Goal: Communication & Community: Answer question/provide support

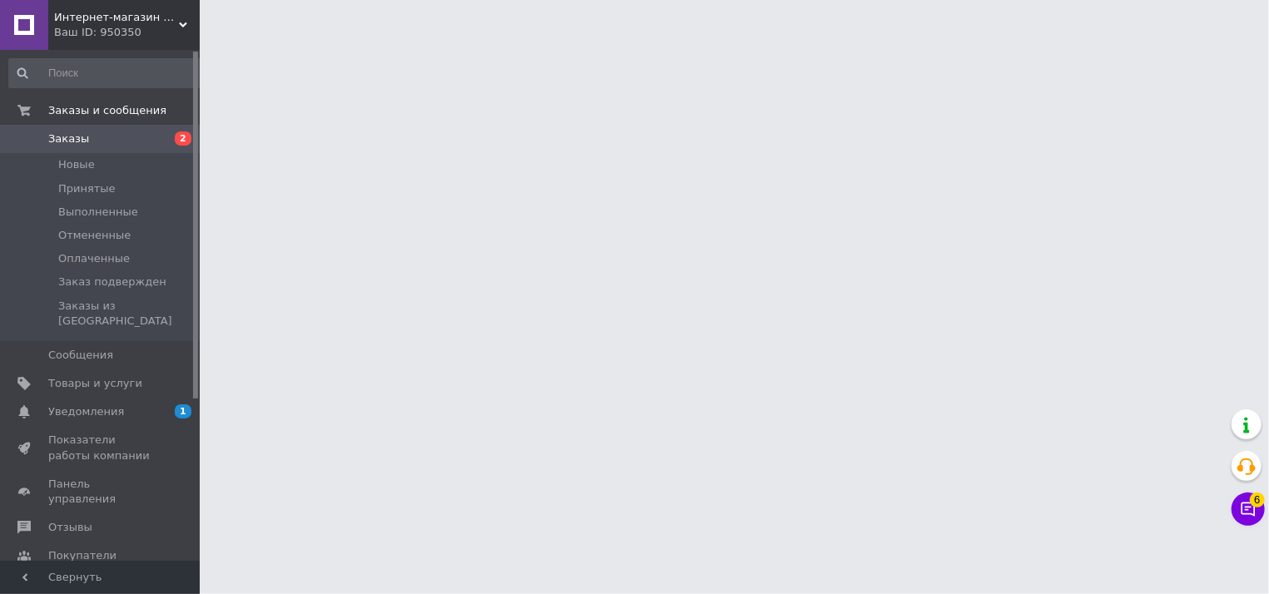
click at [1250, 507] on button "Чат с покупателем 6" at bounding box center [1248, 509] width 33 height 33
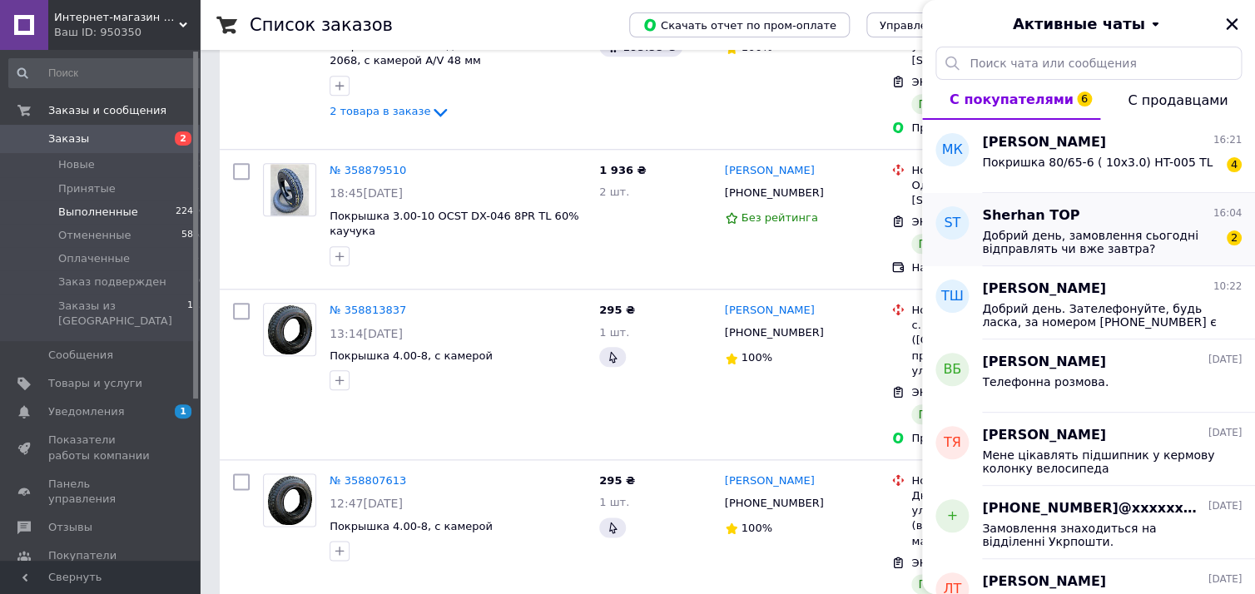
click at [1070, 245] on span "Добрий день, замовлення сьогодні відправлять чи вже завтра?" at bounding box center [1100, 242] width 236 height 27
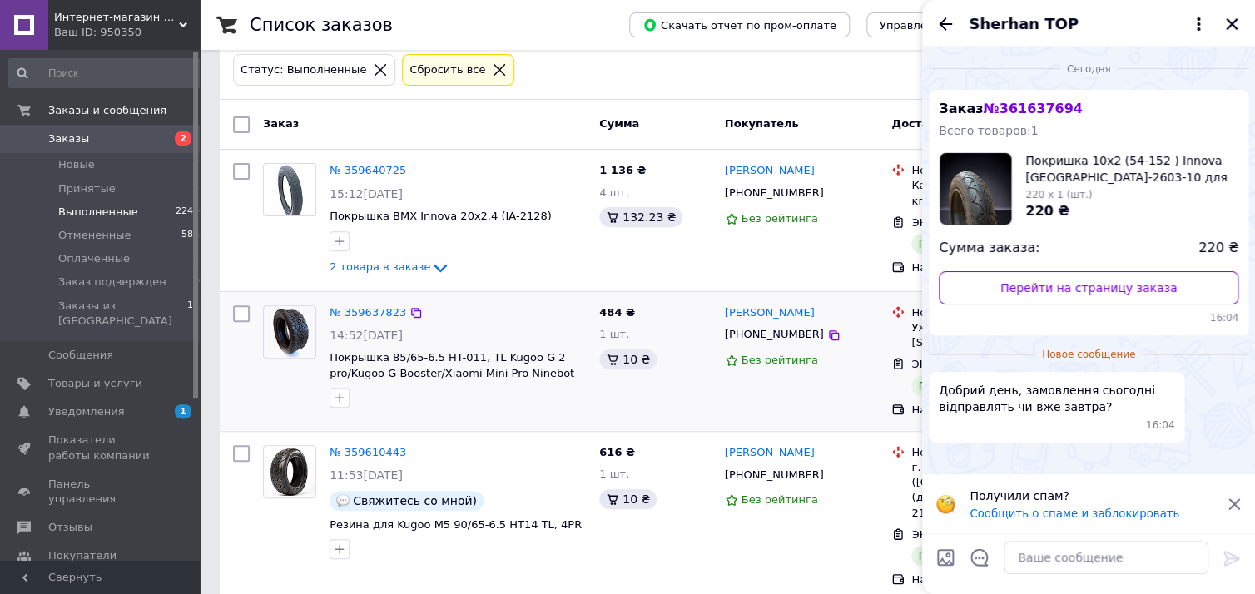
scroll to position [0, 0]
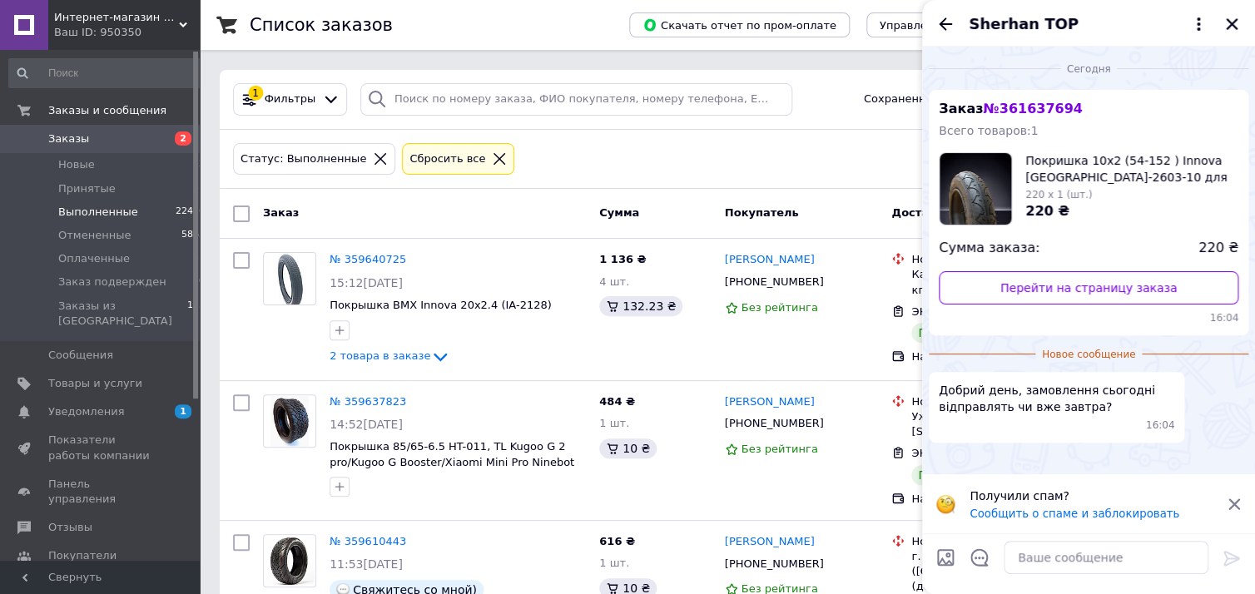
click at [78, 148] on link "Заказы 2" at bounding box center [107, 139] width 215 height 28
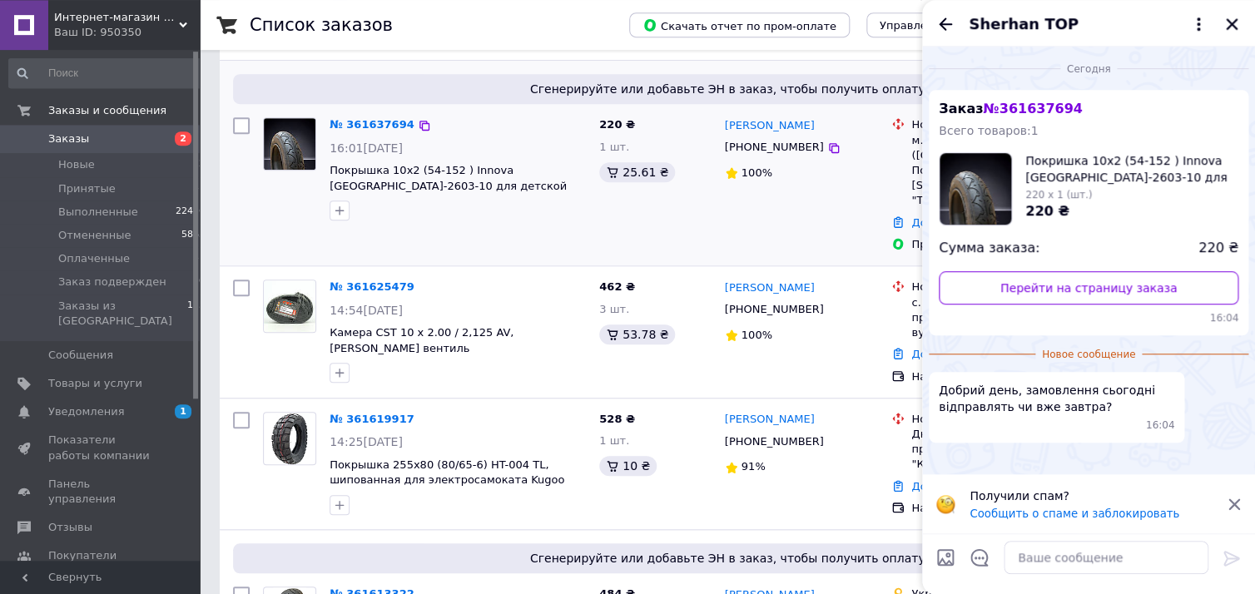
scroll to position [356, 0]
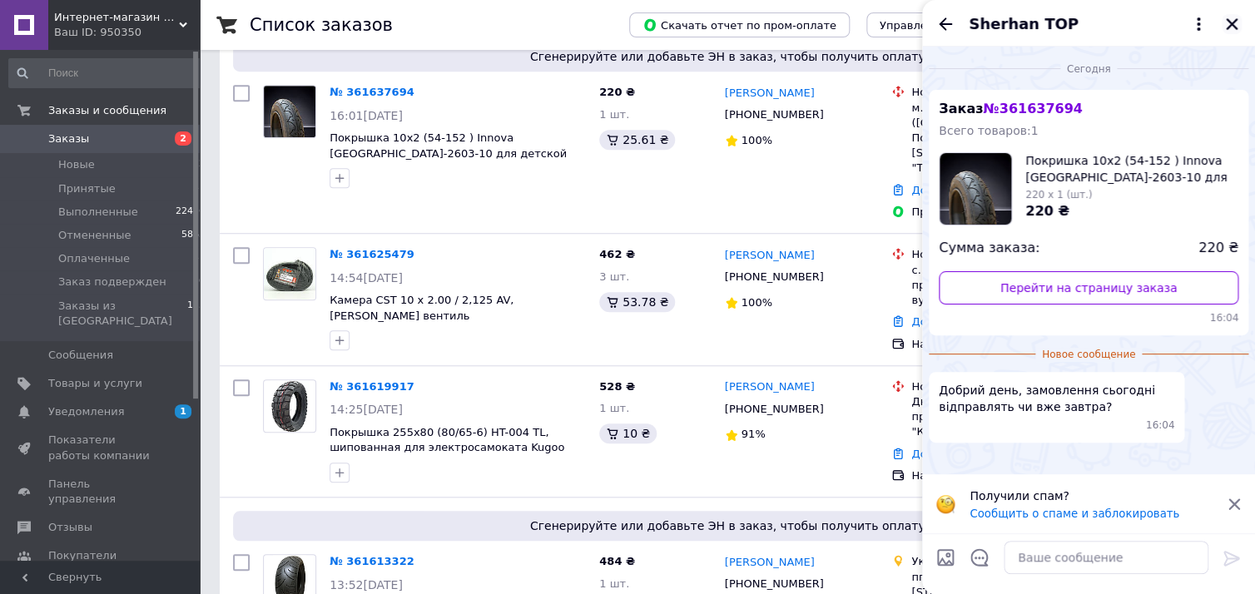
click at [1232, 21] on icon "Закрыть" at bounding box center [1231, 24] width 15 height 15
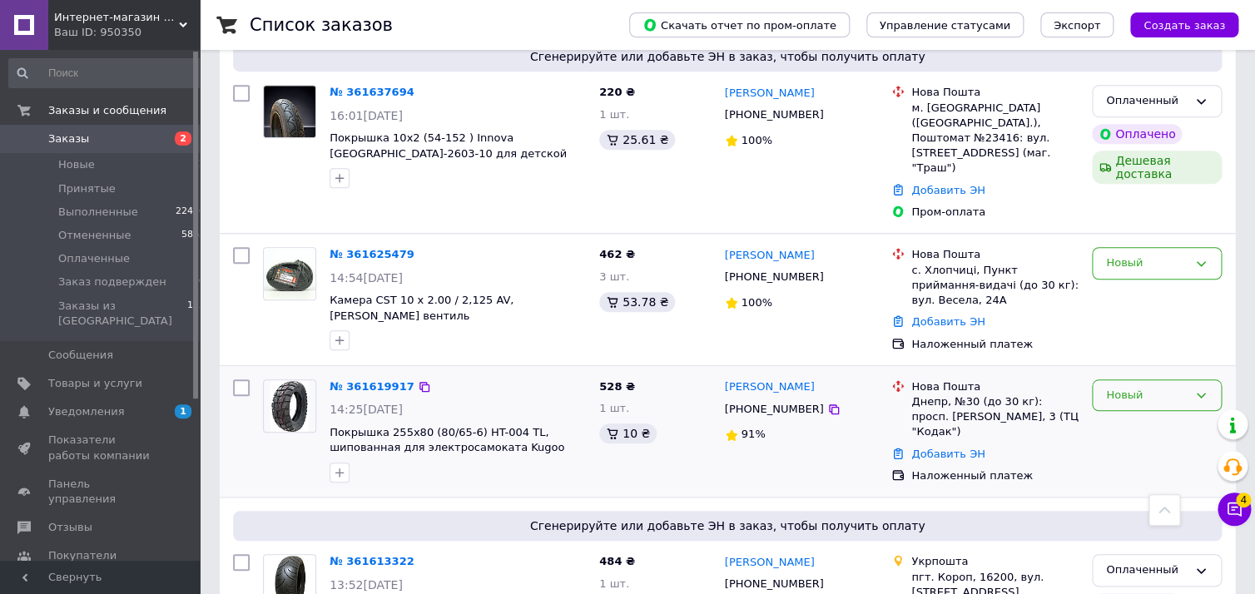
click at [1193, 379] on div "Новый" at bounding box center [1157, 395] width 130 height 32
click at [1150, 414] on li "Принят" at bounding box center [1157, 429] width 128 height 31
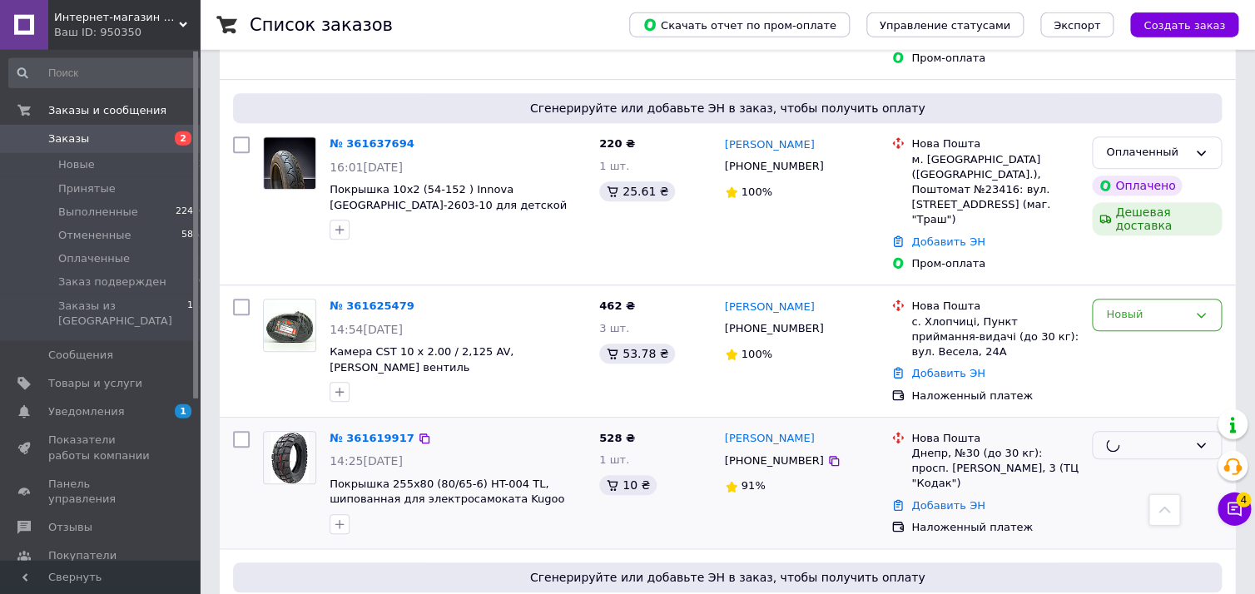
scroll to position [267, 0]
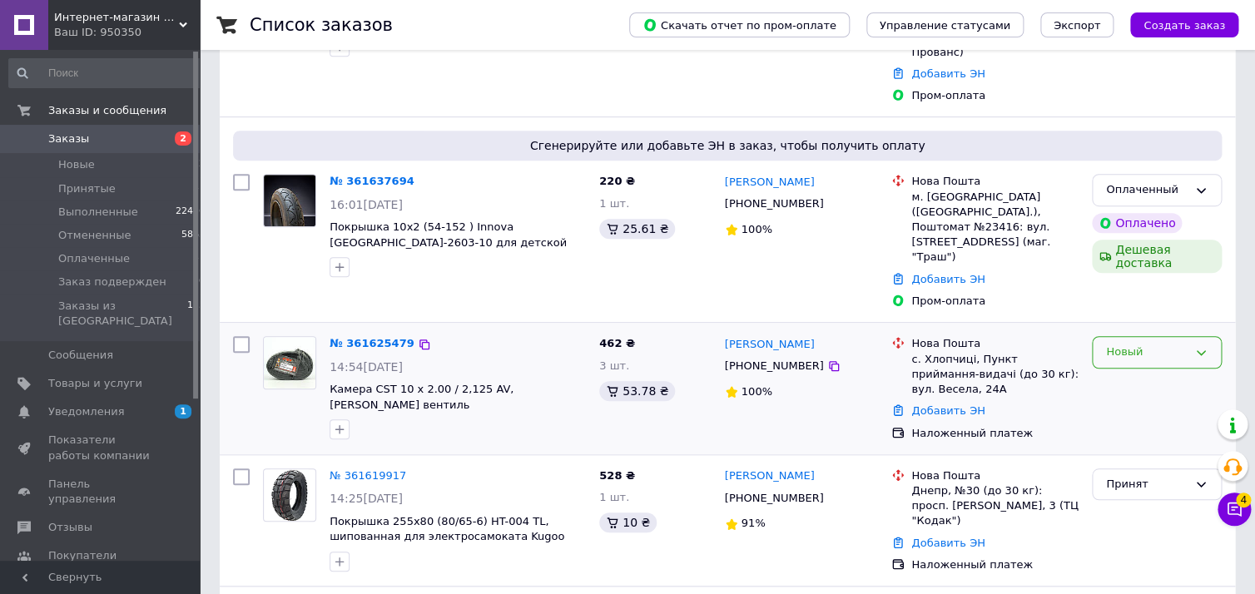
click at [1176, 344] on div "Новый" at bounding box center [1147, 352] width 82 height 17
click at [1138, 372] on li "Принят" at bounding box center [1157, 387] width 128 height 31
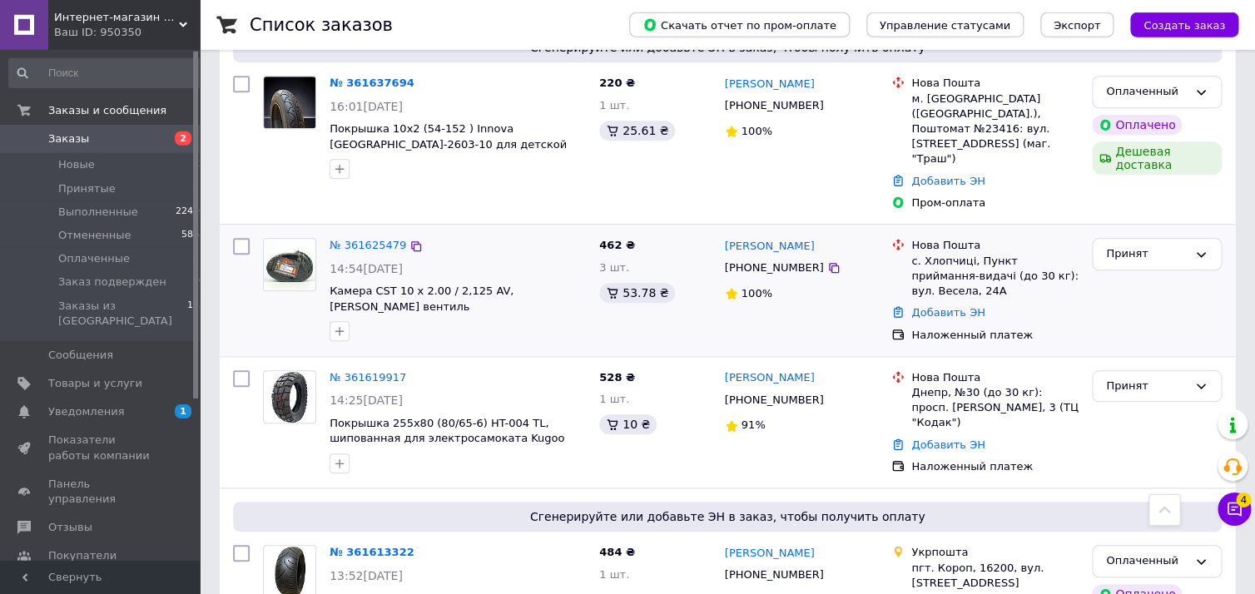
scroll to position [535, 0]
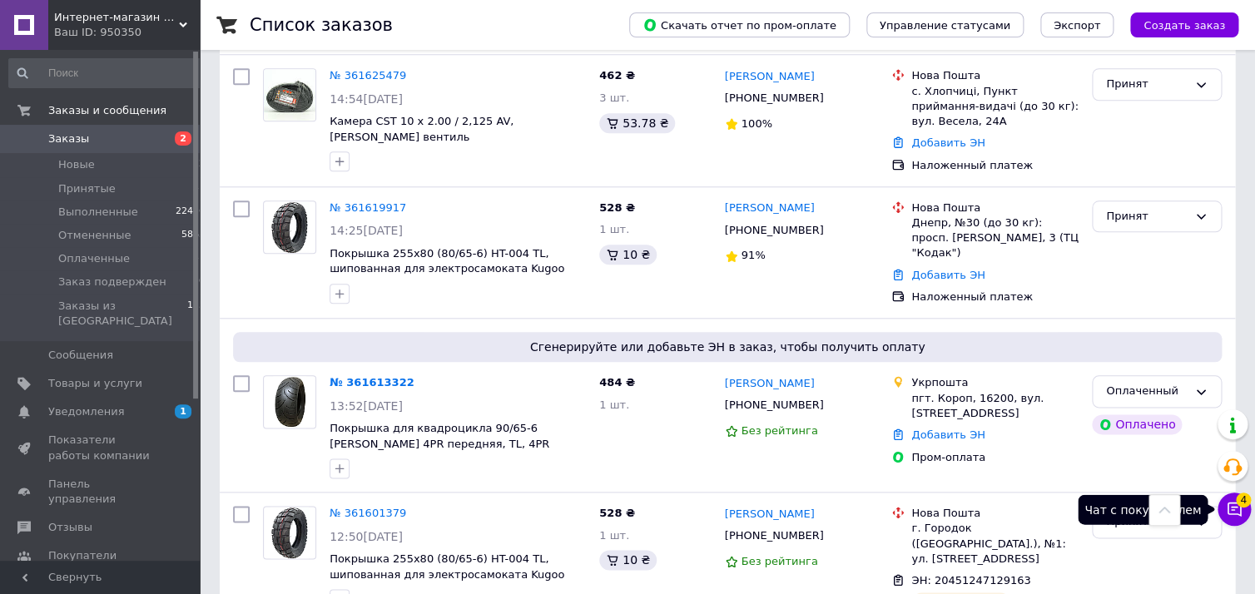
click at [1237, 507] on icon at bounding box center [1234, 509] width 17 height 17
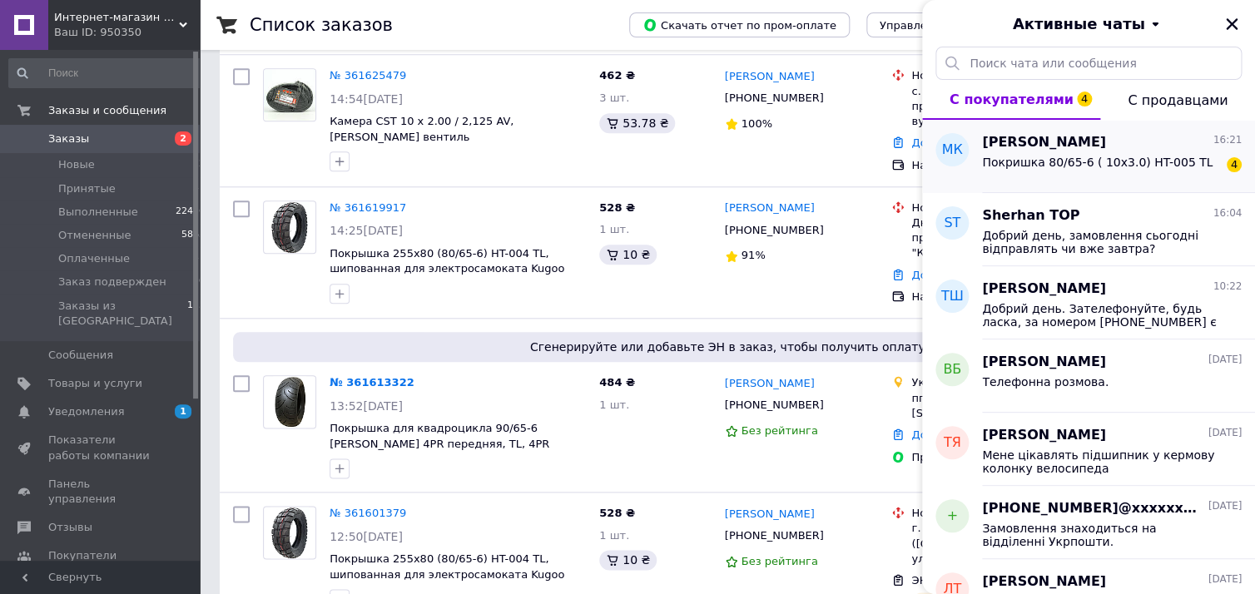
click at [1100, 136] on div "[PERSON_NAME] 16:21" at bounding box center [1112, 142] width 260 height 19
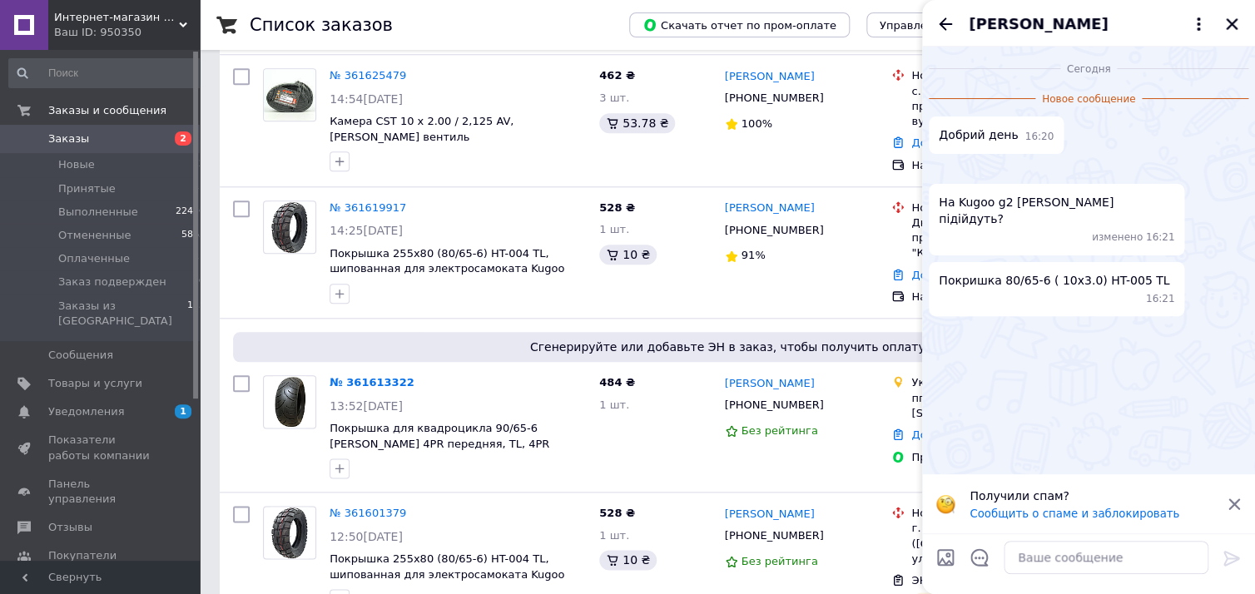
scroll to position [65, 0]
drag, startPoint x: 955, startPoint y: 369, endPoint x: 1030, endPoint y: 371, distance: 75.7
click at [1030, 227] on span "На Kugoo g2 [PERSON_NAME] підійдуть?" at bounding box center [1057, 210] width 236 height 33
copy span "Kugoo g2 max"
click at [954, 22] on icon "Назад" at bounding box center [945, 24] width 20 height 20
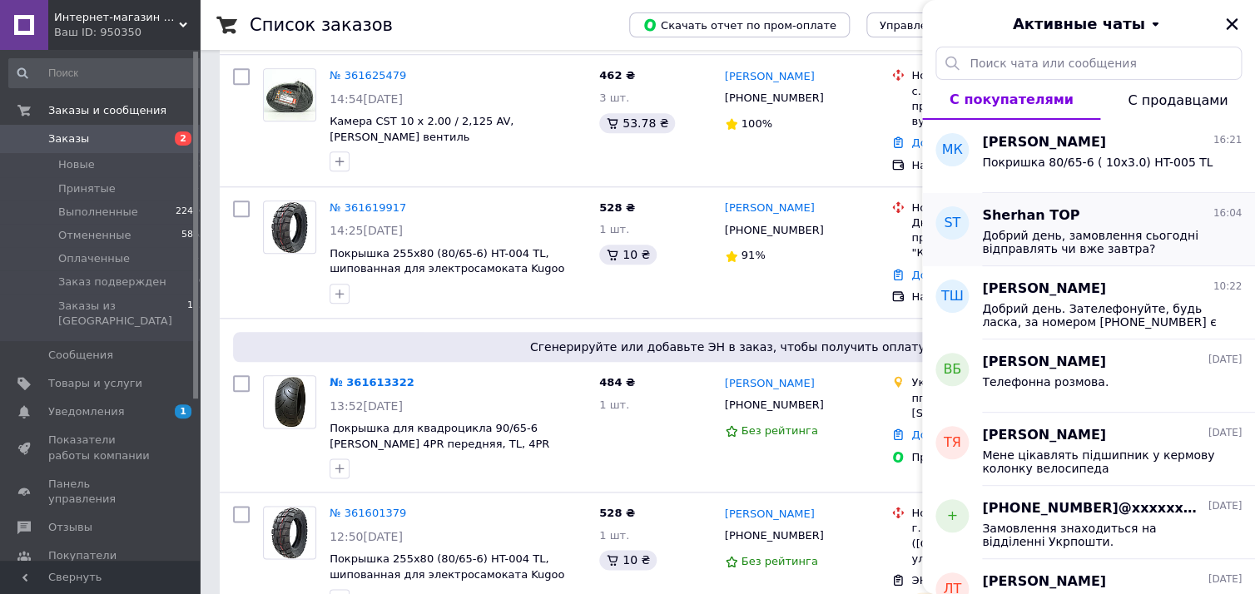
click at [1049, 214] on span "Sherhan TOP" at bounding box center [1030, 215] width 97 height 19
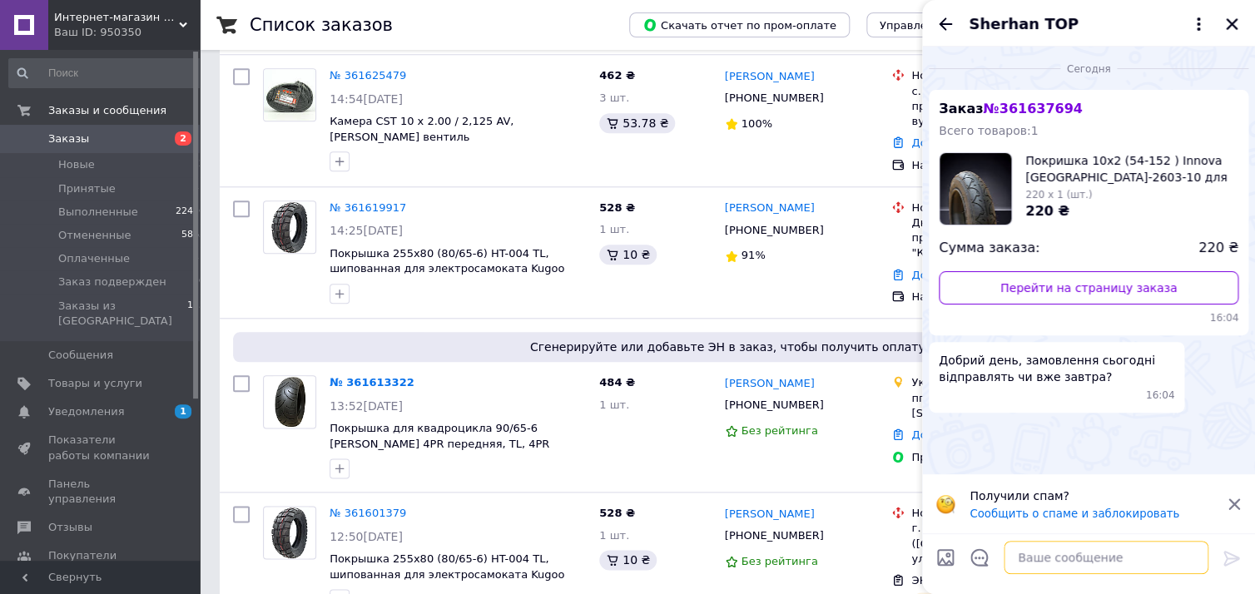
click at [1043, 558] on textarea at bounding box center [1106, 557] width 205 height 33
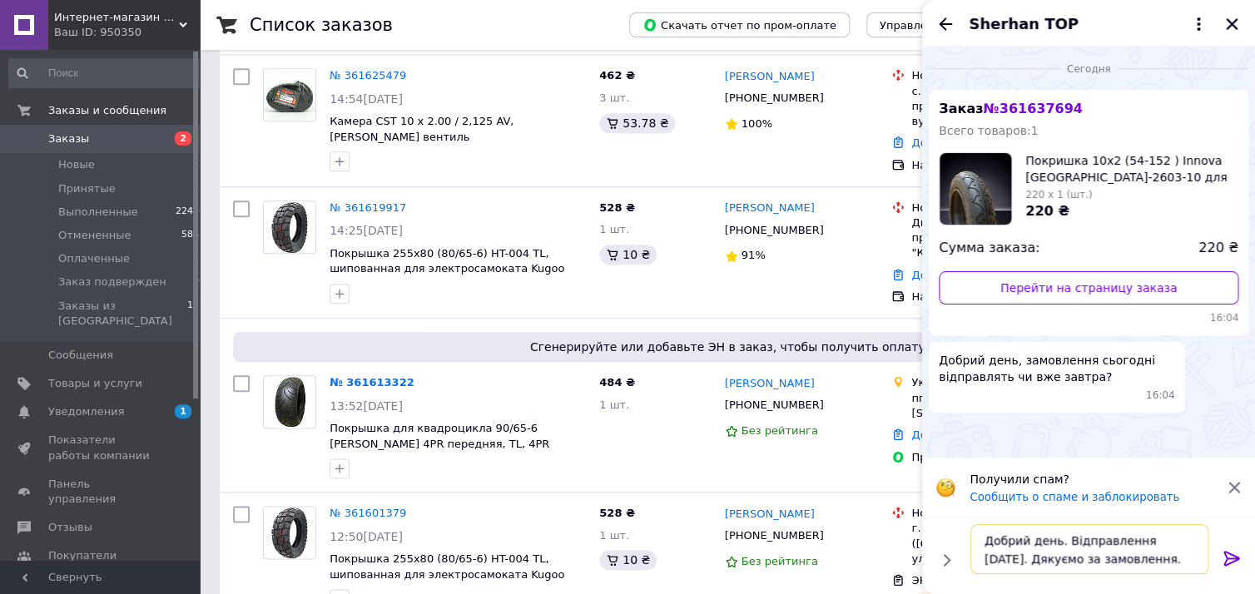
scroll to position [19, 0]
click at [985, 557] on textarea "Добрий день. Відправлення [DATE]. Дякуємо за замовлення." at bounding box center [1089, 549] width 238 height 50
type textarea "Добрий день. Відправлення [DATE]. Дякуємо за замовлення."
click at [1230, 563] on icon at bounding box center [1231, 558] width 16 height 15
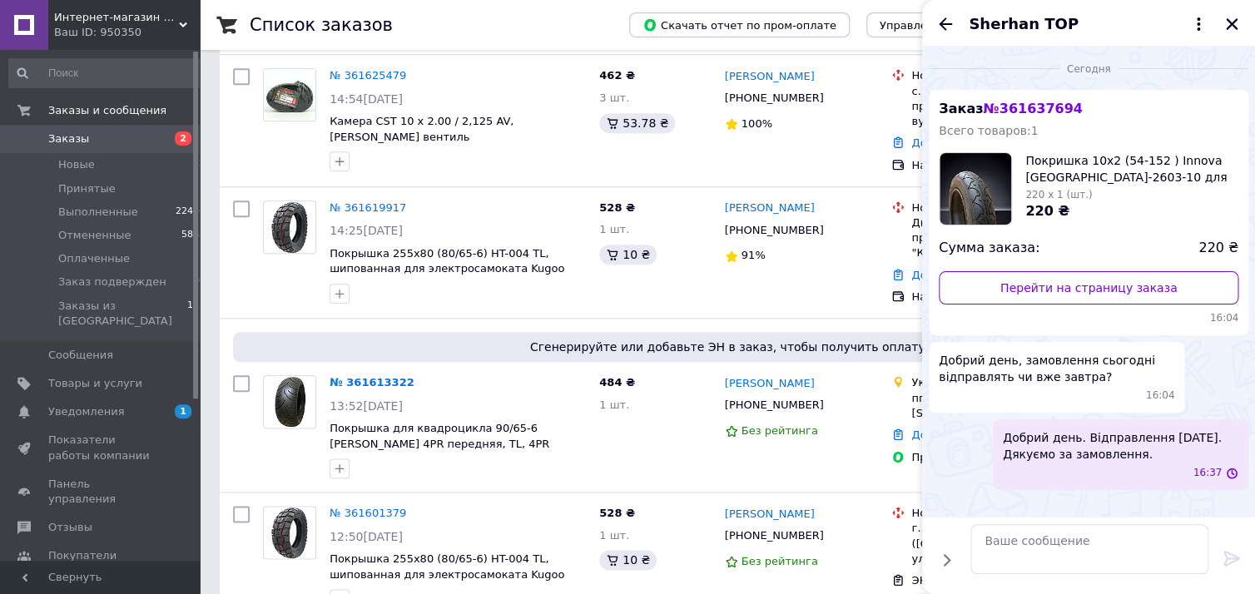
scroll to position [0, 0]
click at [954, 22] on icon "Назад" at bounding box center [945, 24] width 20 height 20
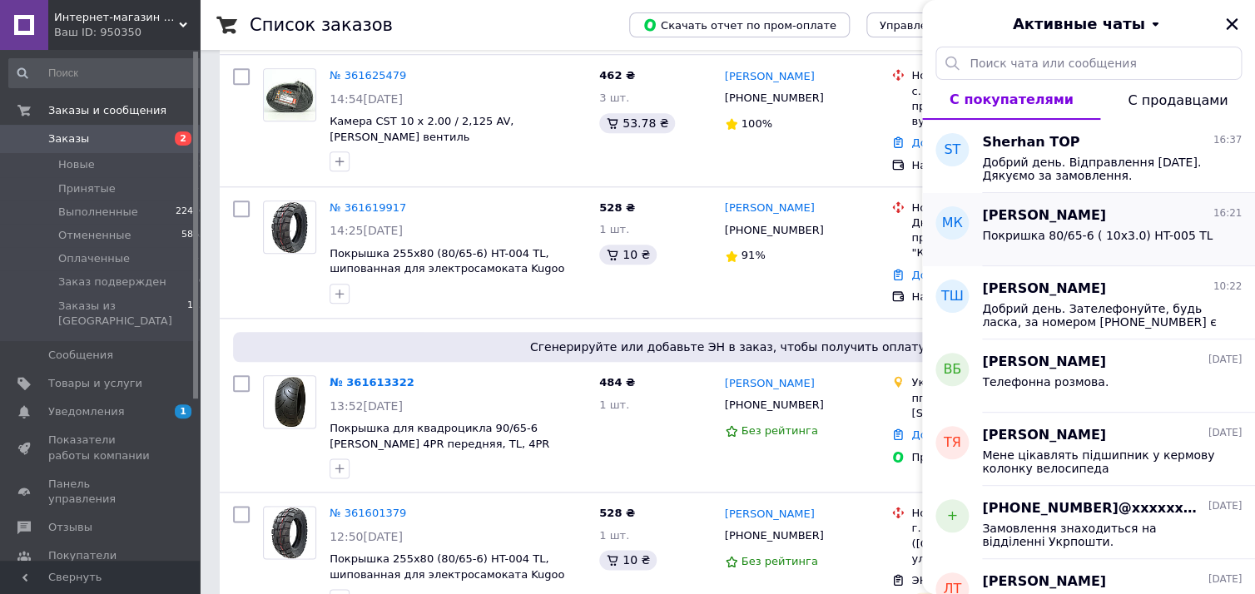
click at [1049, 226] on div "Покришка 80/65-6 ( 10х3.0) HT-005 TL" at bounding box center [1112, 239] width 260 height 27
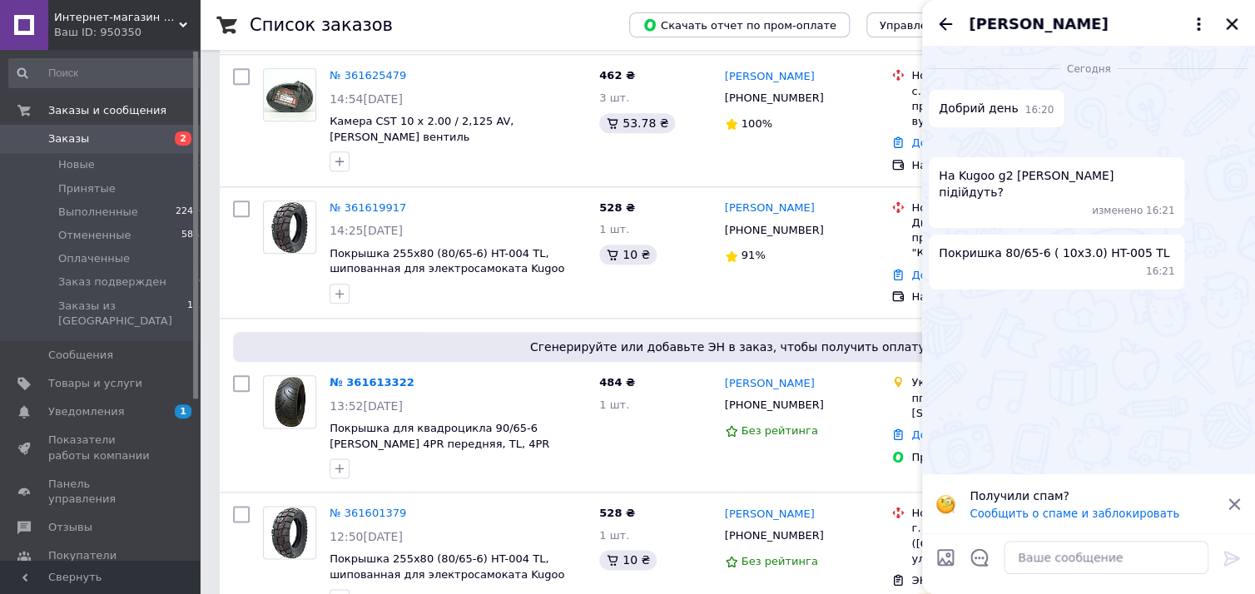
scroll to position [39, 0]
click at [1062, 551] on textarea at bounding box center [1106, 557] width 205 height 33
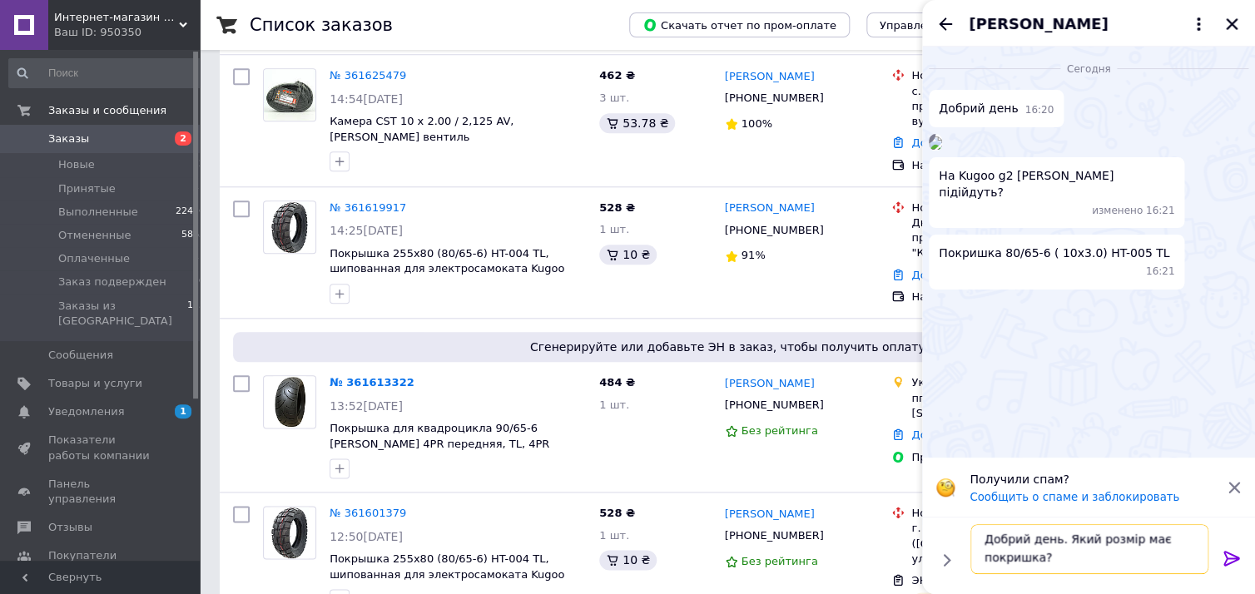
type textarea "Добрий день. Який розмір має покришка?"
click at [1222, 556] on icon at bounding box center [1232, 558] width 20 height 20
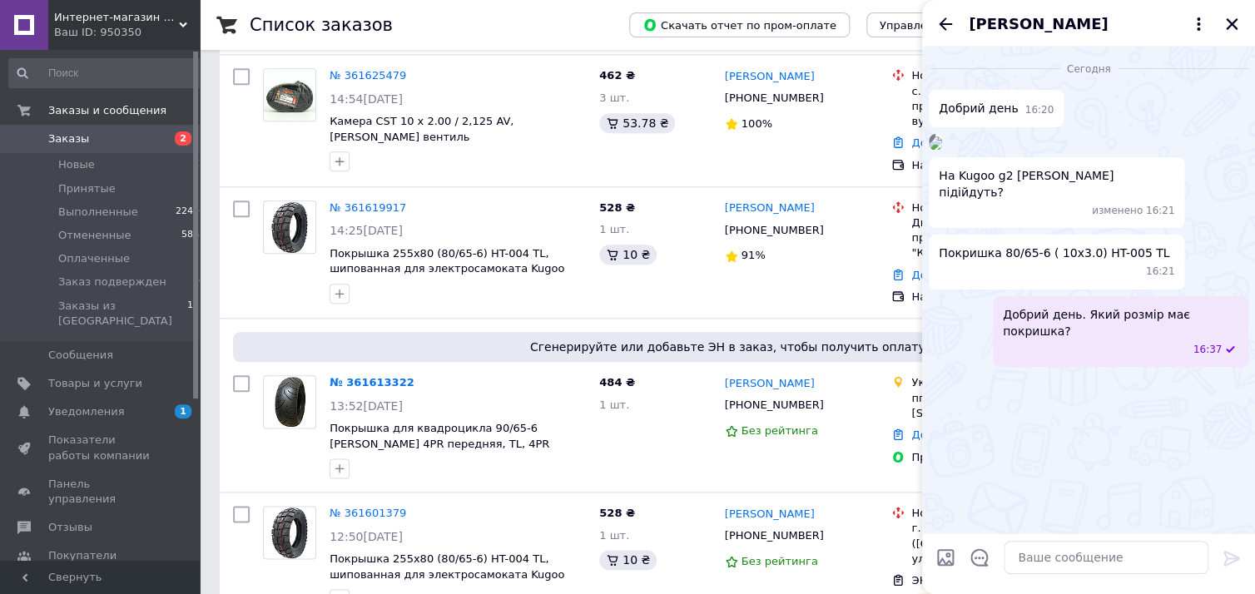
scroll to position [0, 0]
click at [1232, 21] on icon "Закрыть" at bounding box center [1231, 24] width 15 height 15
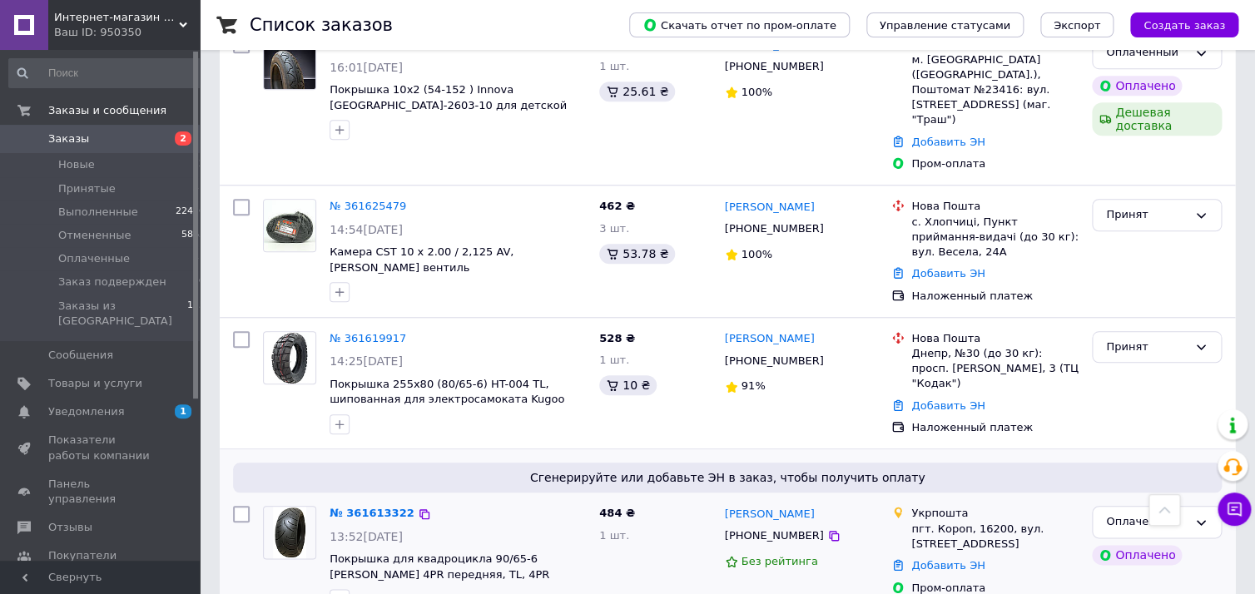
scroll to position [446, 0]
